Goal: Information Seeking & Learning: Learn about a topic

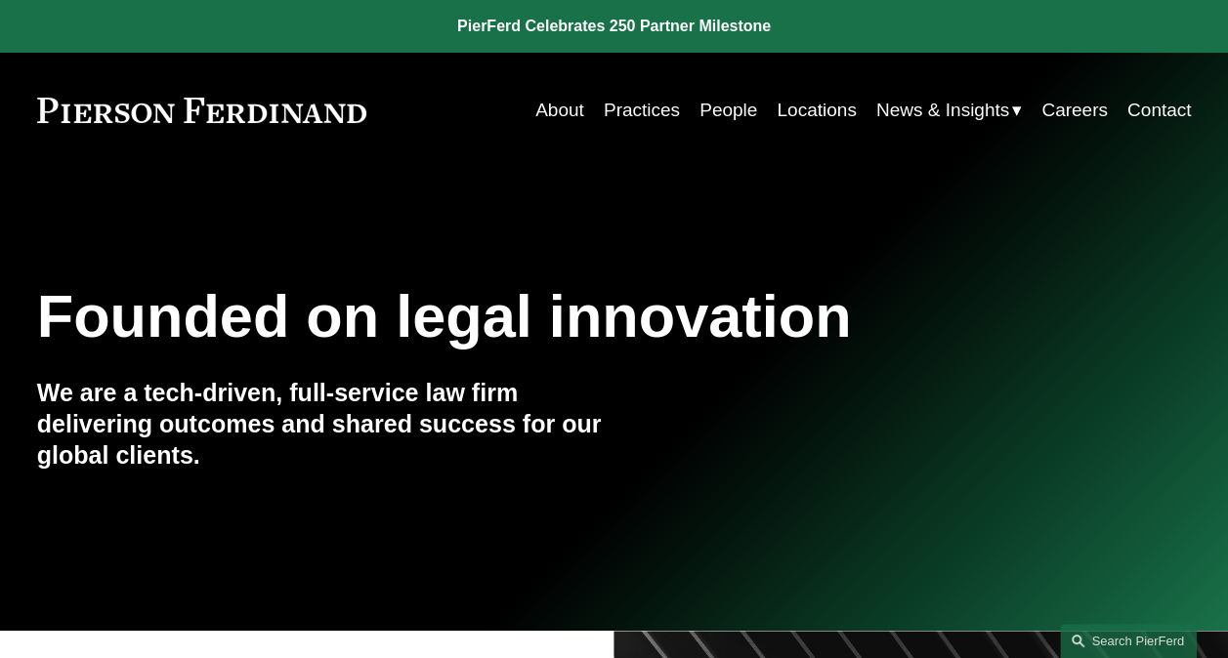
click at [708, 106] on link "People" at bounding box center [728, 110] width 58 height 37
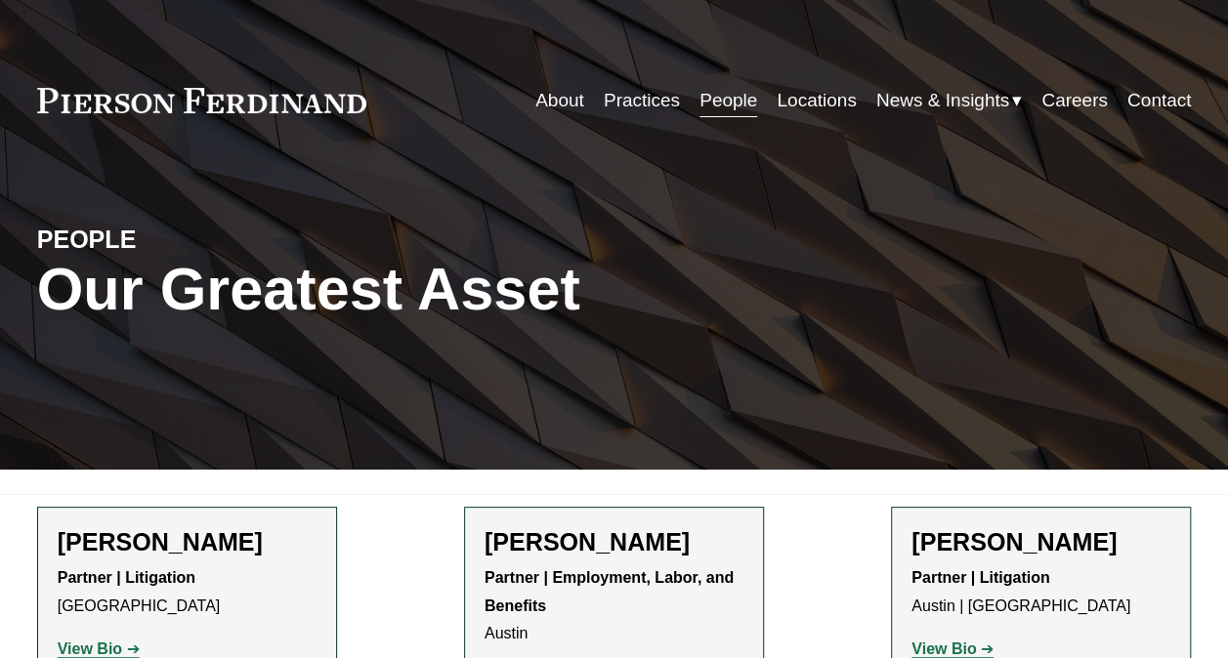
click at [655, 115] on link "Practices" at bounding box center [642, 100] width 76 height 37
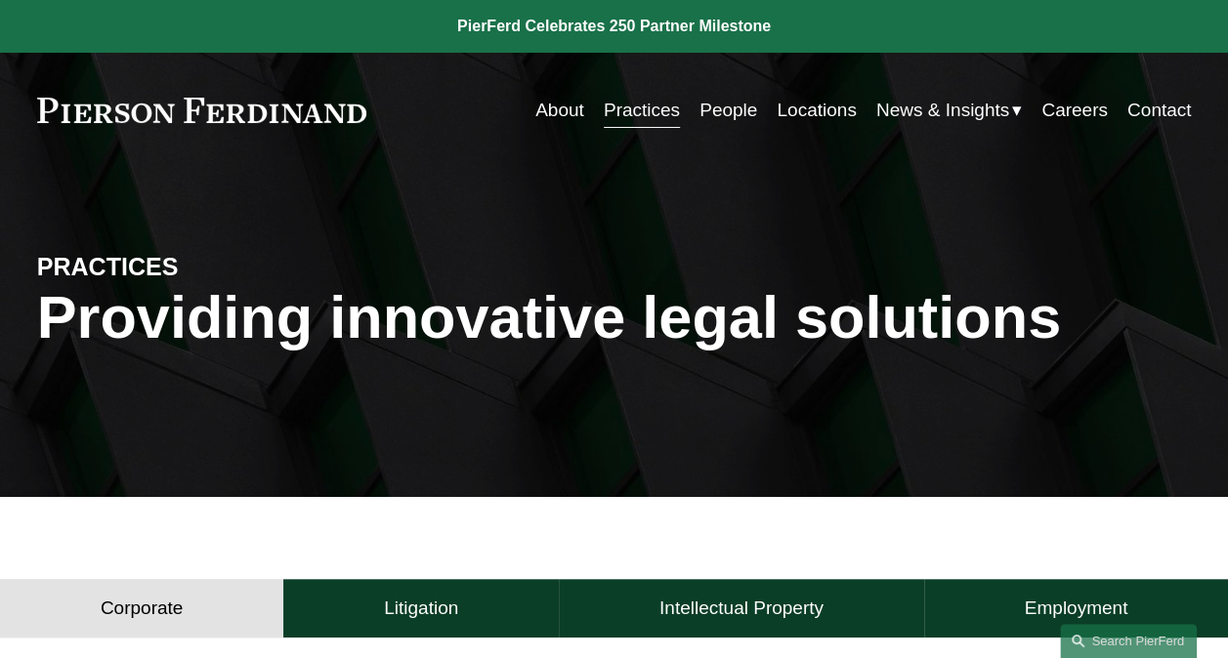
click at [621, 117] on link "Practices" at bounding box center [642, 110] width 76 height 37
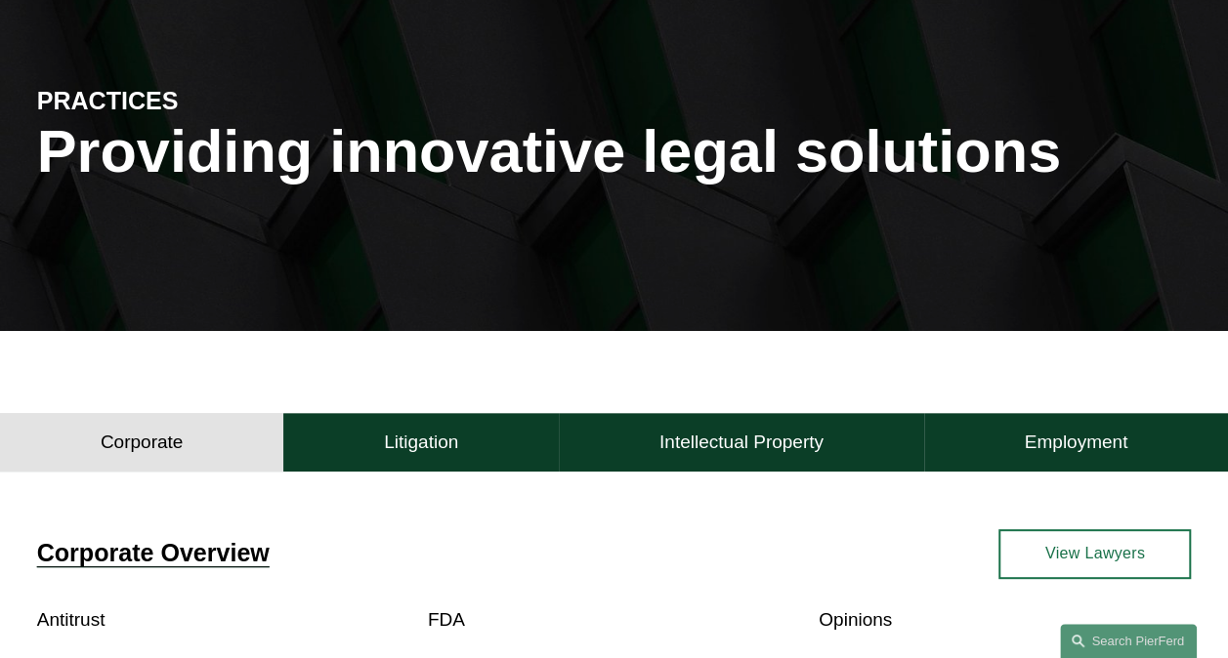
scroll to position [391, 0]
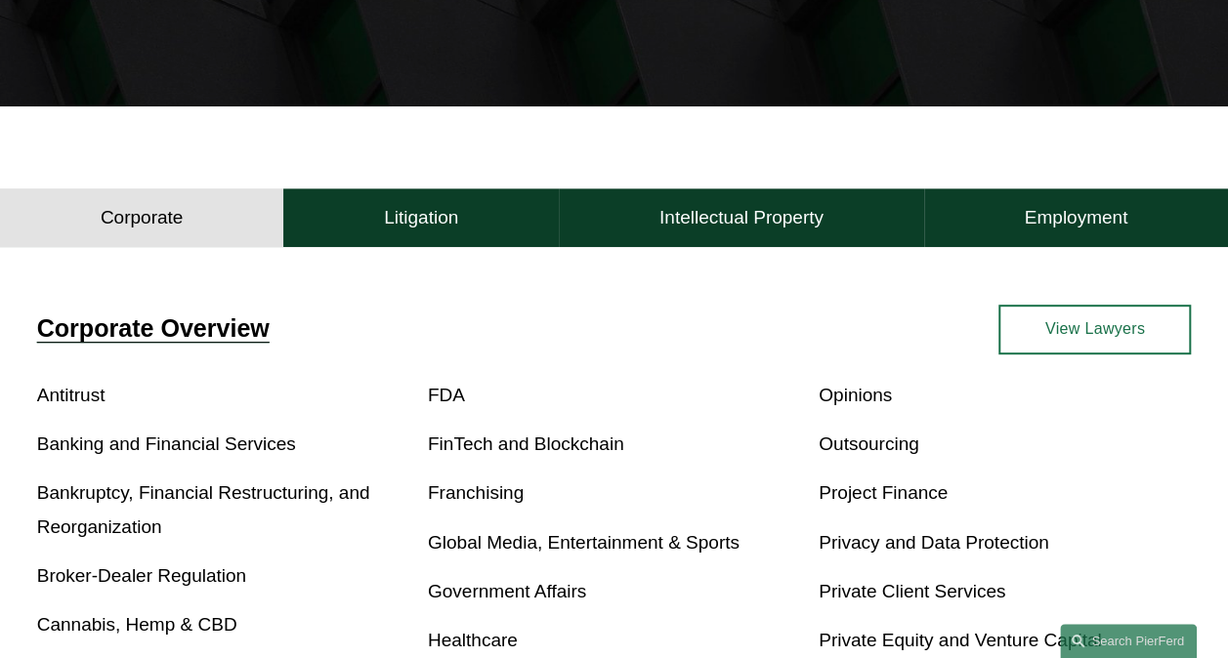
click at [694, 216] on h4 "Intellectual Property" at bounding box center [741, 217] width 164 height 23
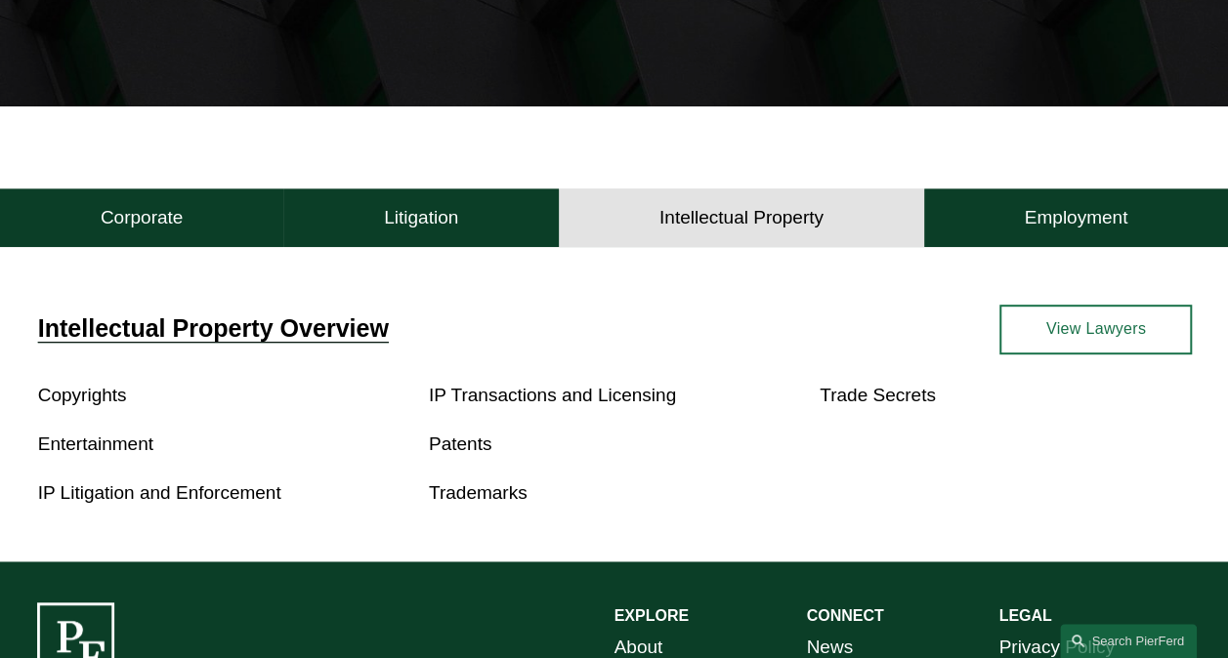
click at [1037, 319] on link "View Lawyers" at bounding box center [1095, 330] width 192 height 50
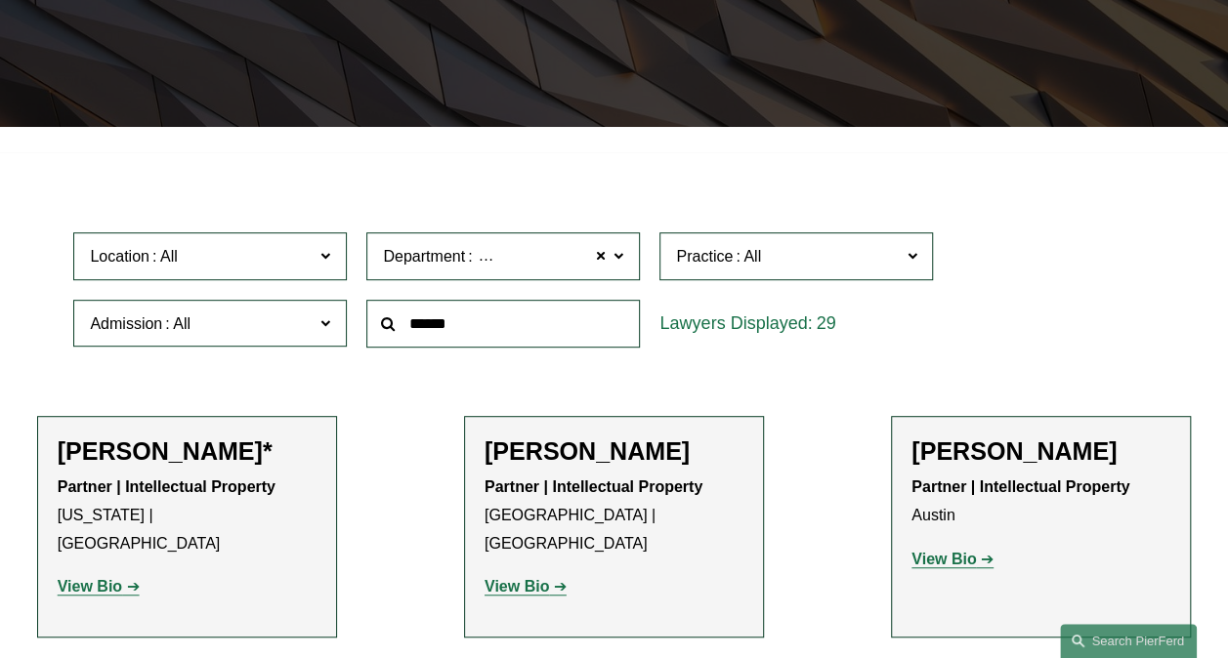
scroll to position [488, 0]
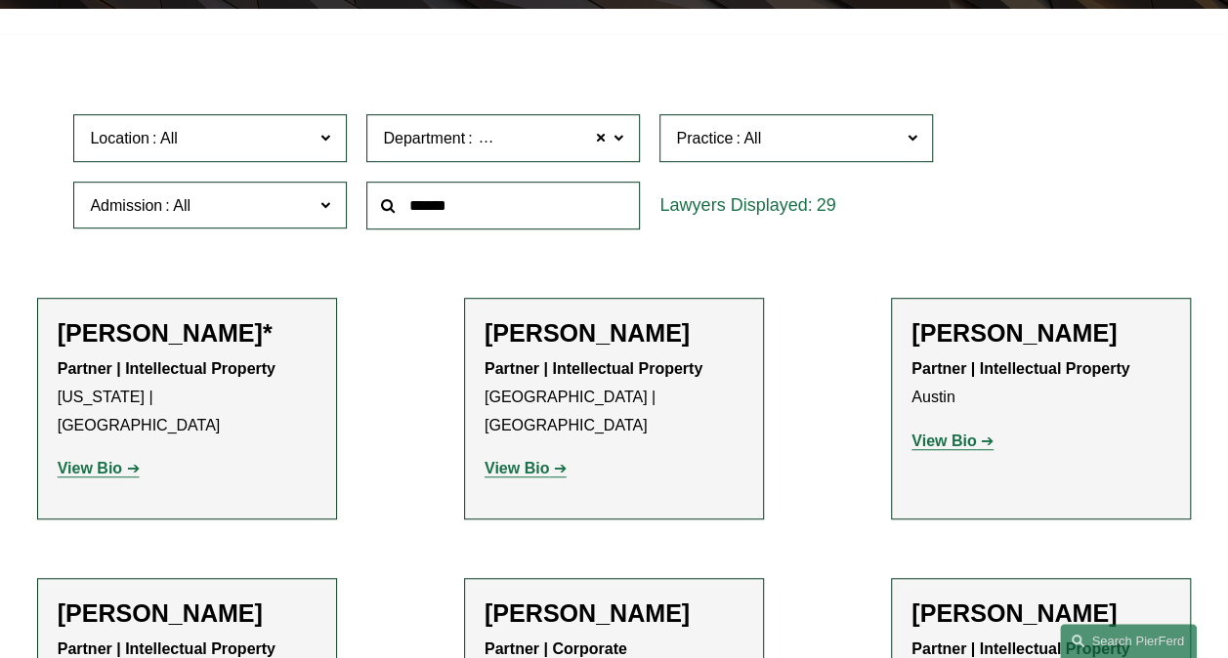
click at [102, 460] on strong "View Bio" at bounding box center [90, 468] width 64 height 17
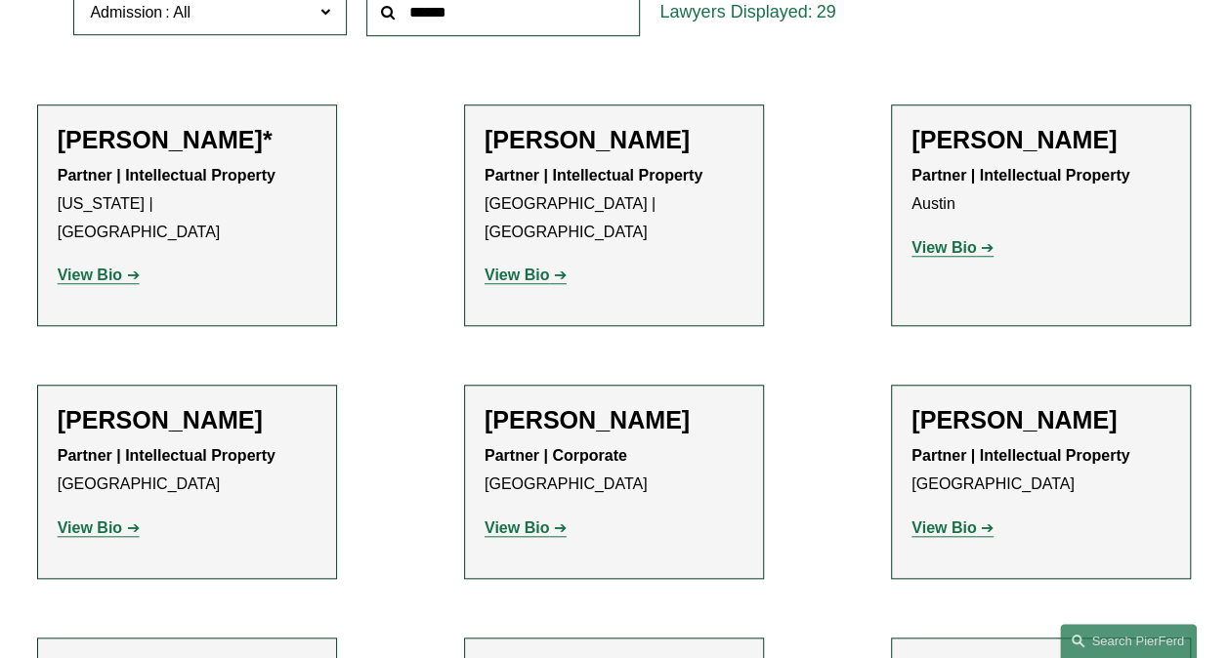
scroll to position [781, 0]
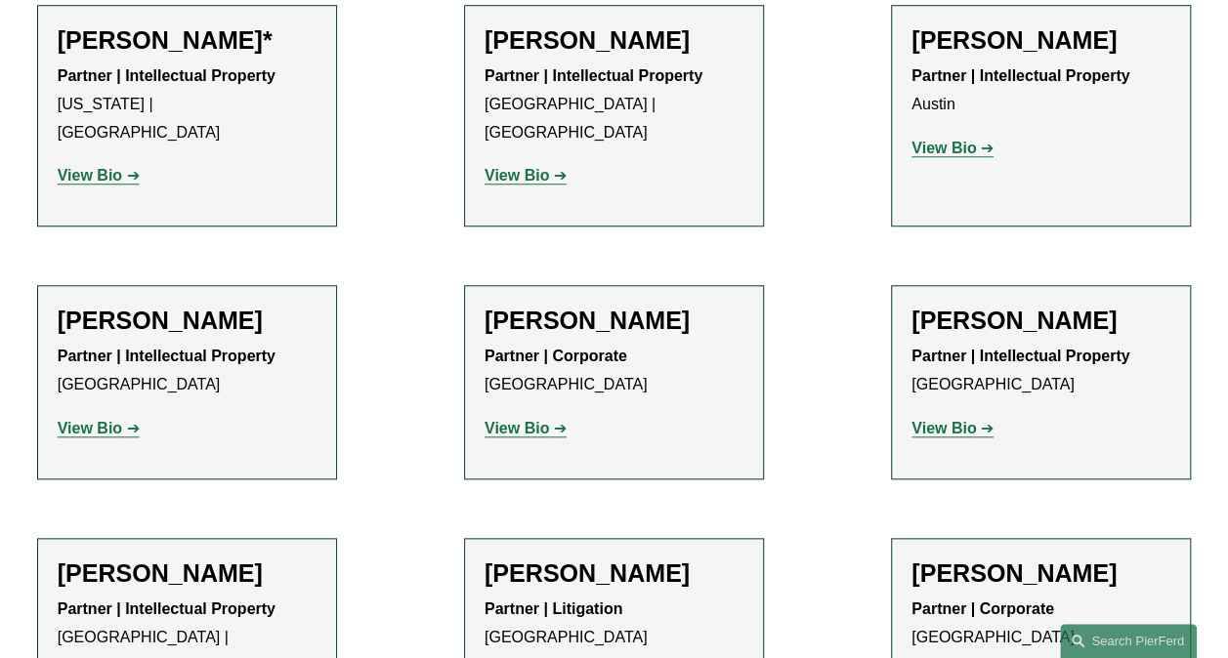
click at [99, 420] on strong "View Bio" at bounding box center [90, 428] width 64 height 17
click at [504, 420] on strong "View Bio" at bounding box center [516, 428] width 64 height 17
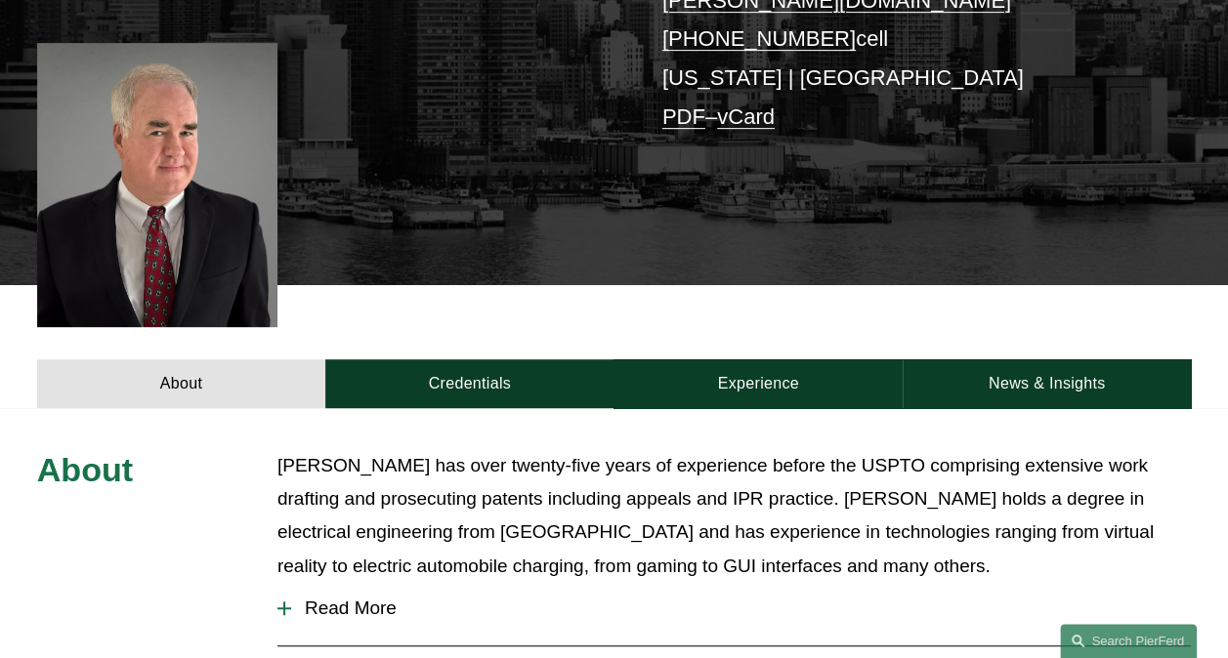
scroll to position [391, 0]
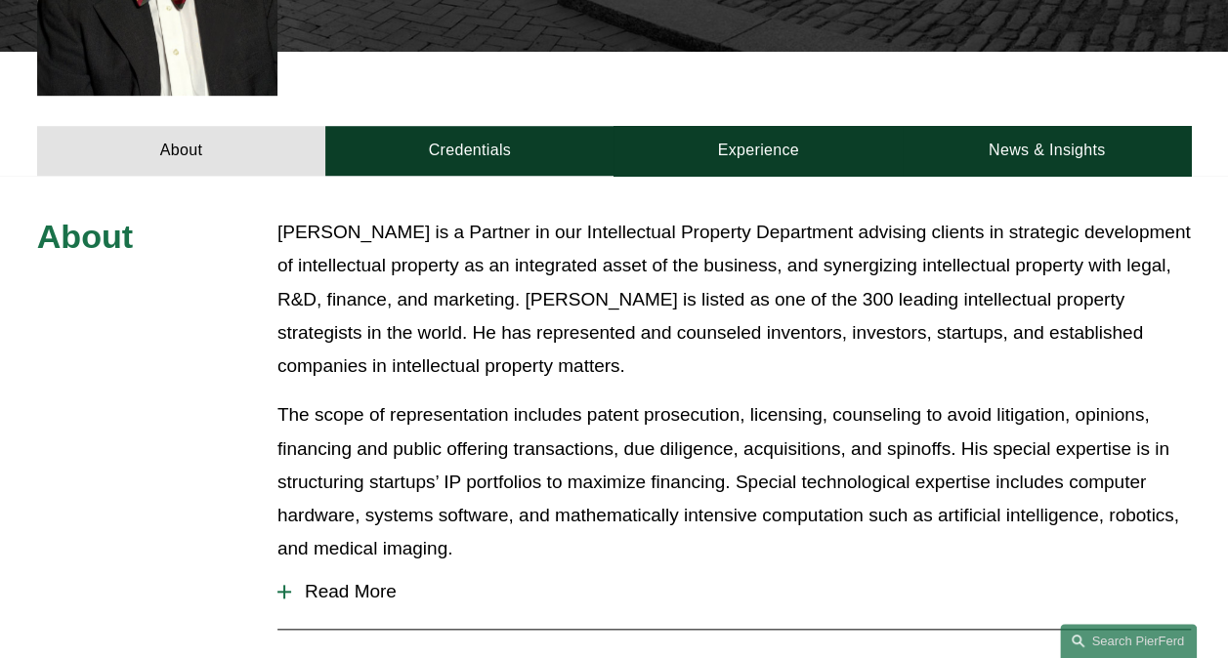
scroll to position [781, 0]
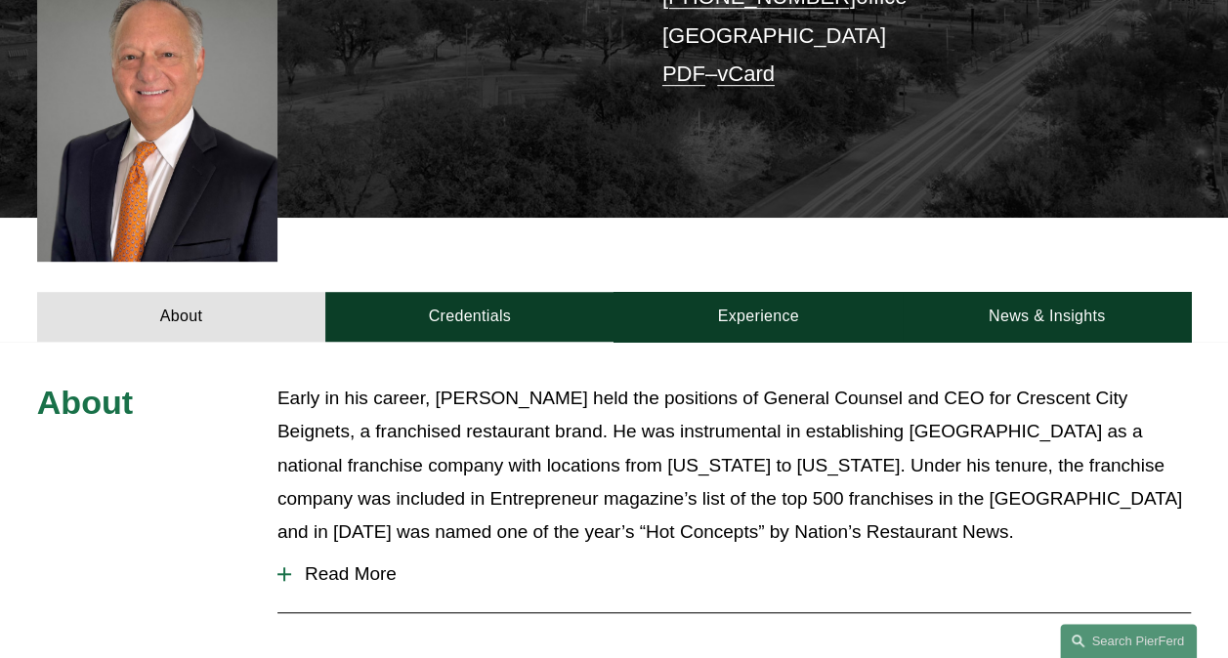
scroll to position [586, 0]
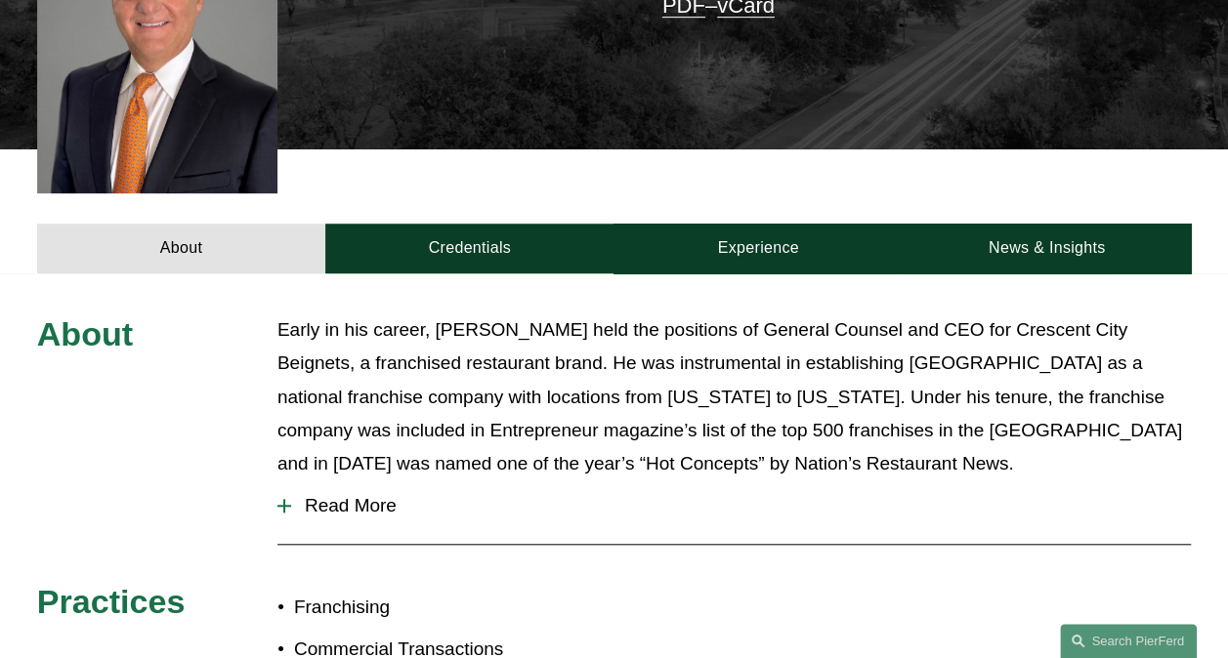
click at [314, 495] on span "Read More" at bounding box center [740, 505] width 899 height 21
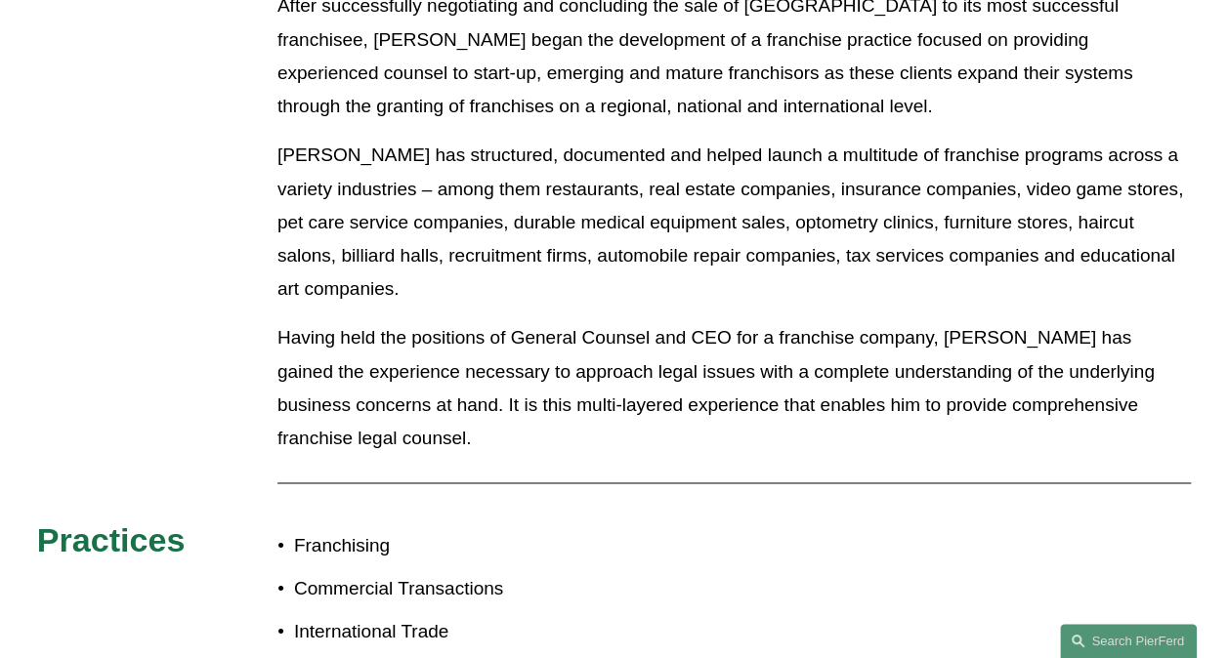
scroll to position [1367, 0]
